Goal: Find specific page/section: Find specific page/section

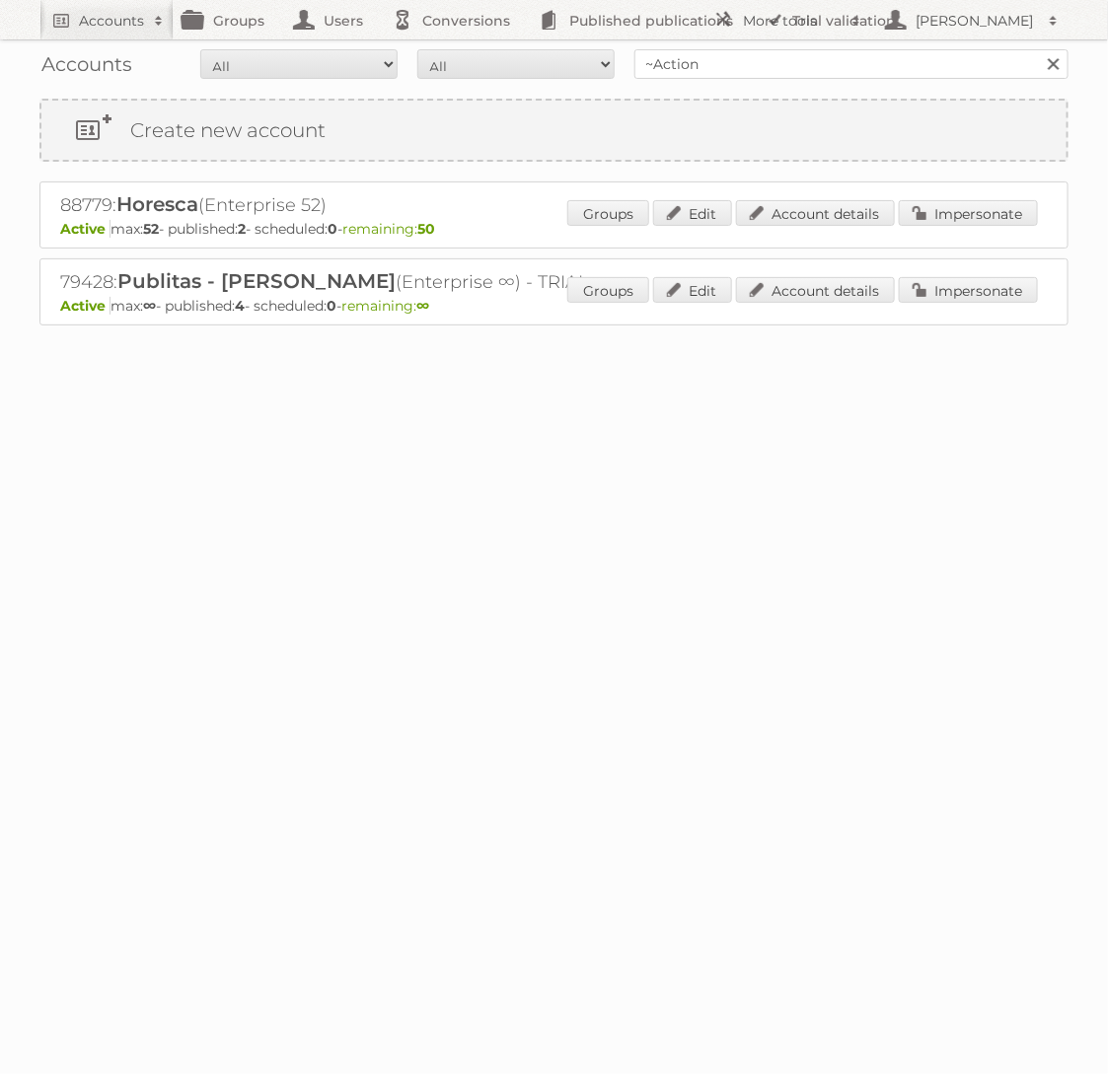
type input "~Action"
click at [1038, 49] on input "Search" at bounding box center [1053, 64] width 30 height 30
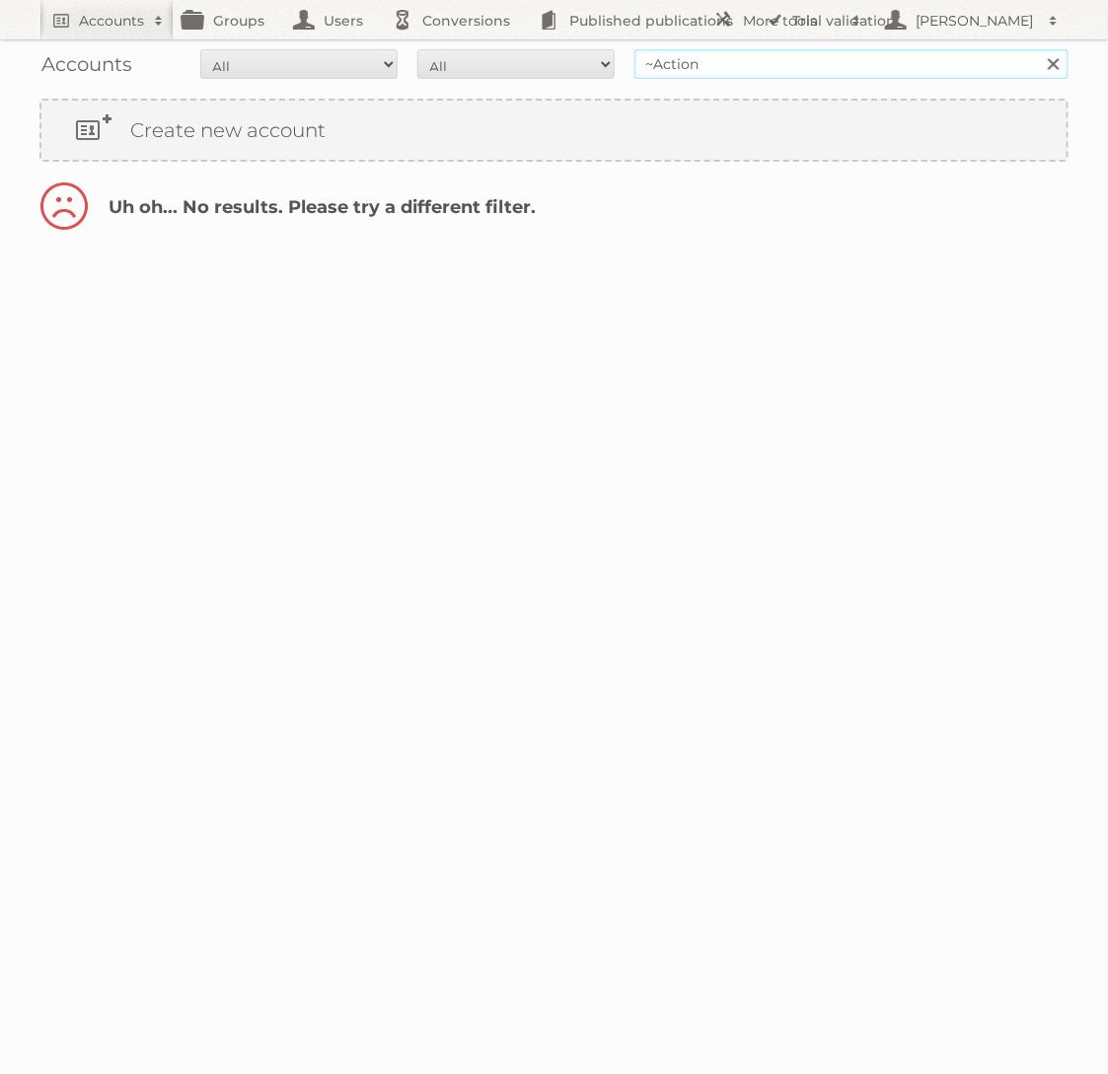
click at [655, 64] on input "~Action" at bounding box center [851, 64] width 434 height 30
type input "Action"
click at [1038, 49] on input "Search" at bounding box center [1053, 64] width 30 height 30
